Goal: Task Accomplishment & Management: Manage account settings

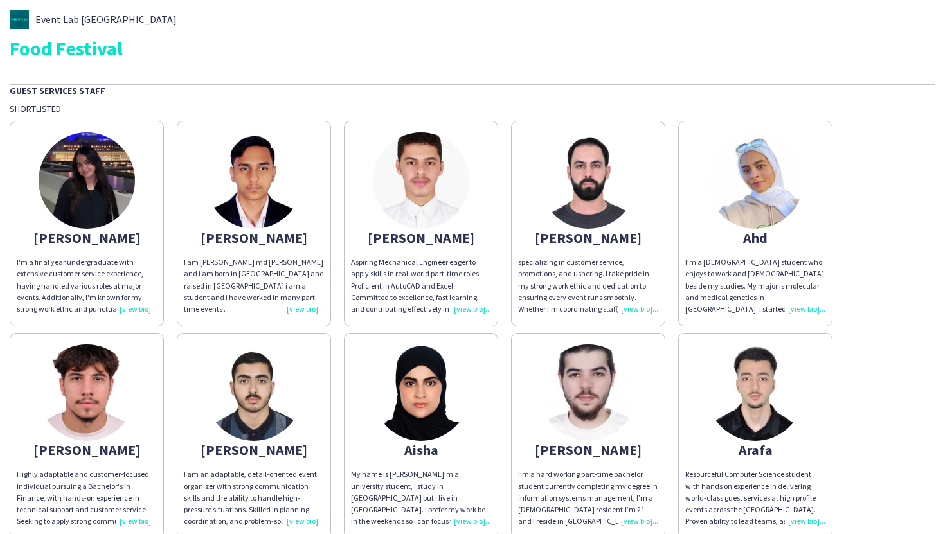
click at [611, 131] on app-share-pages-crew-card "[PERSON_NAME] specializing in customer service, promotions, and ushering. I tak…" at bounding box center [588, 224] width 154 height 206
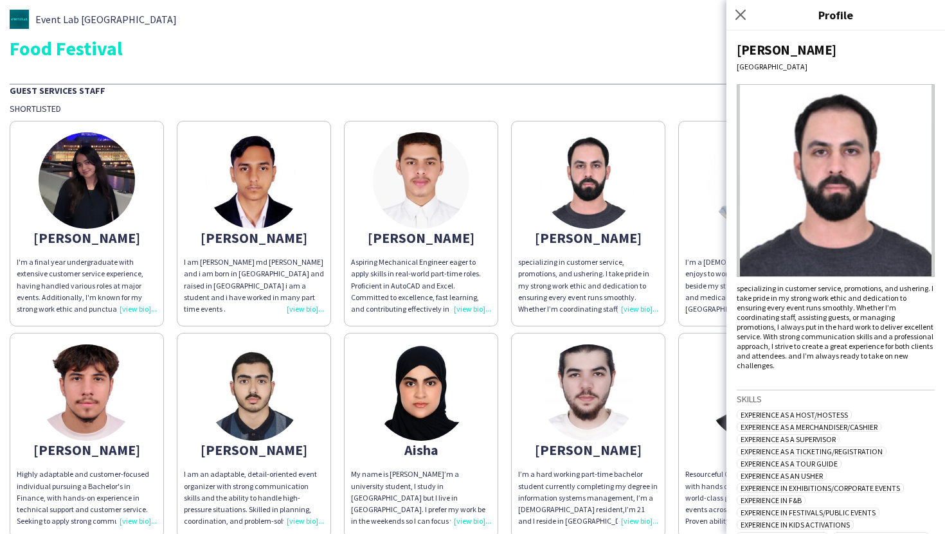
click at [611, 43] on div "Food Festival" at bounding box center [473, 48] width 926 height 19
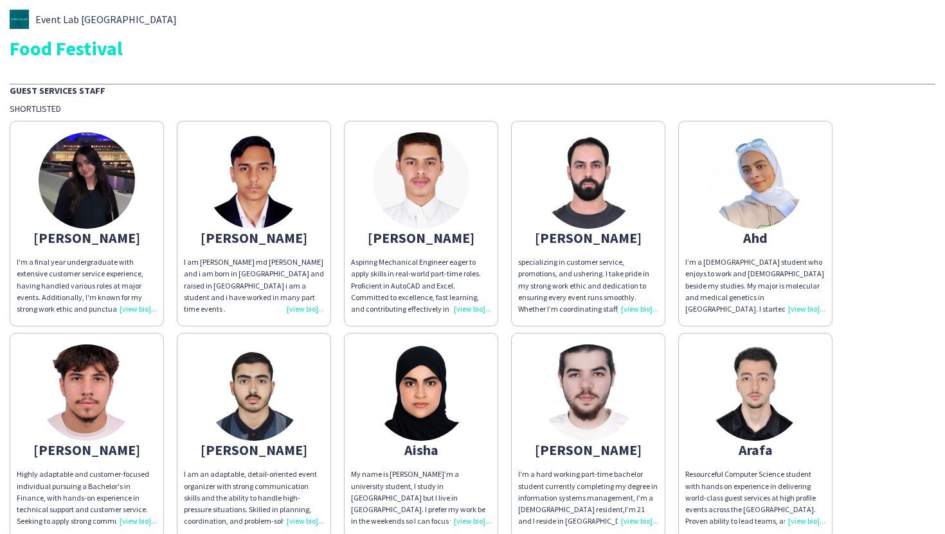
click at [754, 181] on img at bounding box center [755, 180] width 96 height 96
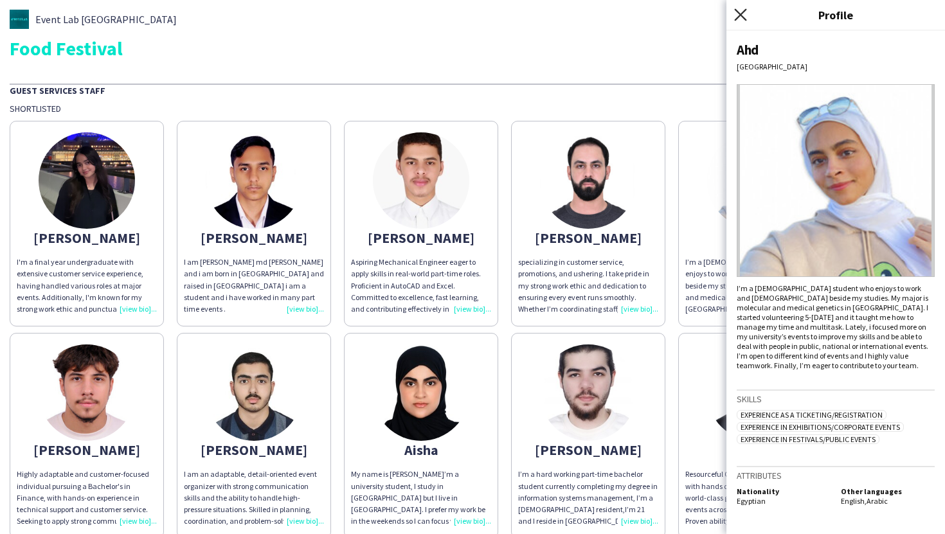
click at [740, 10] on icon "Close pop-in" at bounding box center [740, 14] width 12 height 12
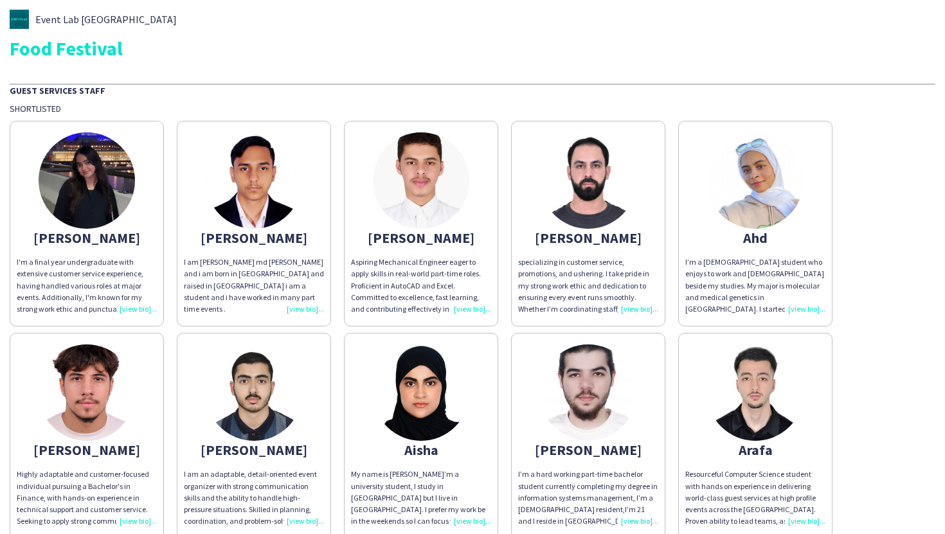
click at [730, 261] on div "I’m a [DEMOGRAPHIC_DATA] student who enjoys to work and [DEMOGRAPHIC_DATA] besi…" at bounding box center [756, 286] width 140 height 59
click at [788, 307] on div "I’m a [DEMOGRAPHIC_DATA] student who enjoys to work and [DEMOGRAPHIC_DATA] besi…" at bounding box center [756, 286] width 140 height 59
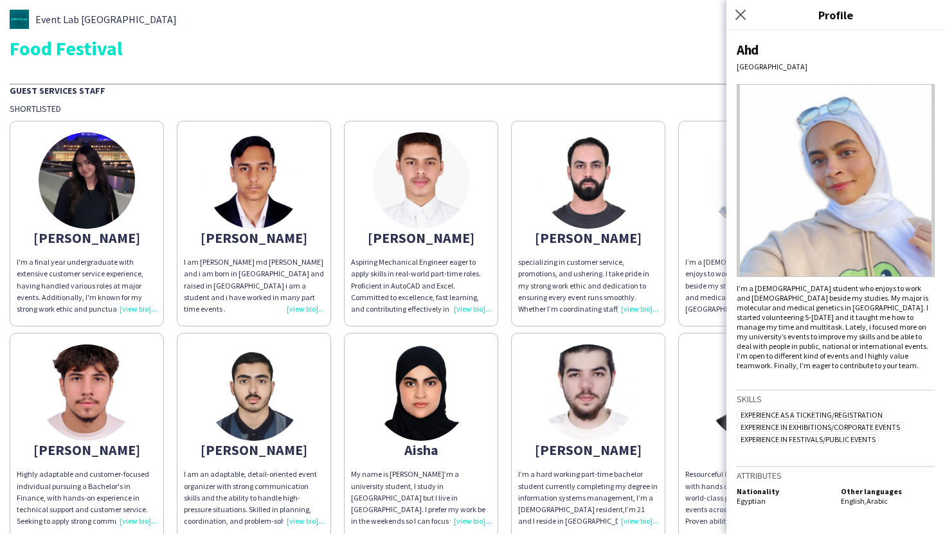
click at [631, 287] on div "specializing in customer service, promotions, and ushering. I take pride in my …" at bounding box center [588, 286] width 140 height 59
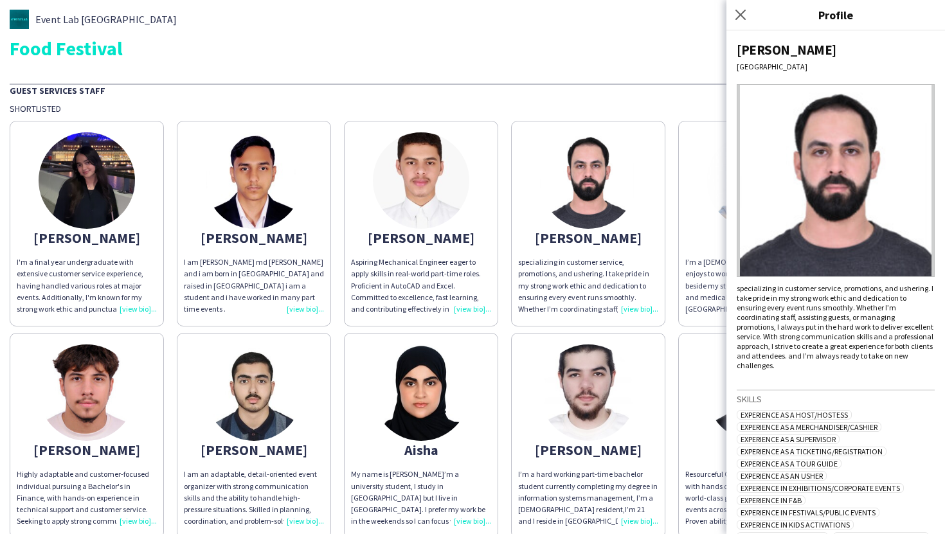
click at [678, 37] on div "Event Lab UAE Food Festival" at bounding box center [473, 34] width 926 height 48
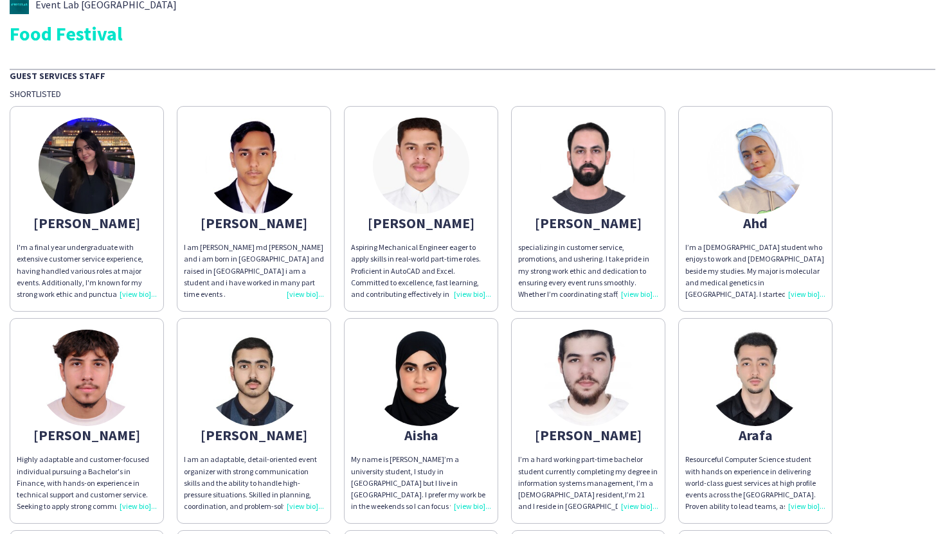
scroll to position [15, 0]
click at [482, 93] on div "Shortlisted" at bounding box center [473, 93] width 926 height 12
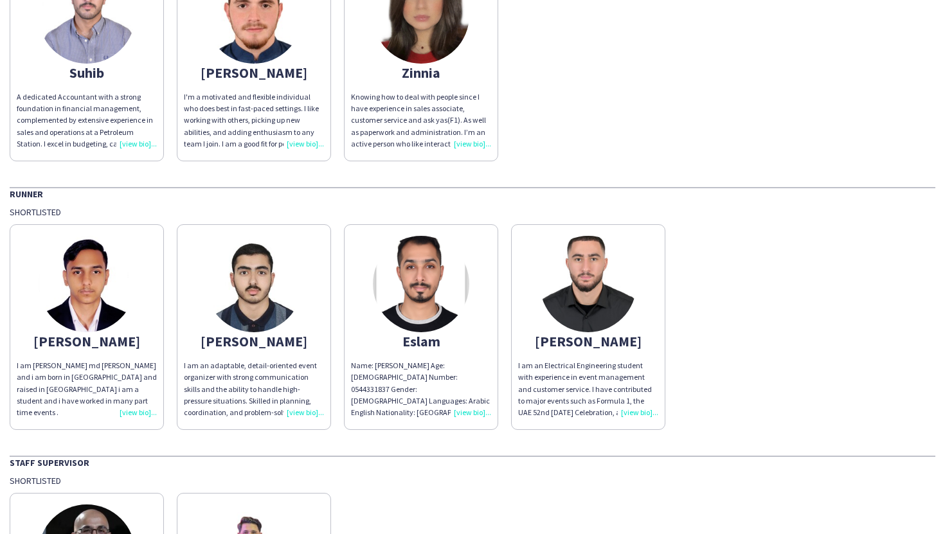
scroll to position [2086, 0]
